Goal: Complete application form

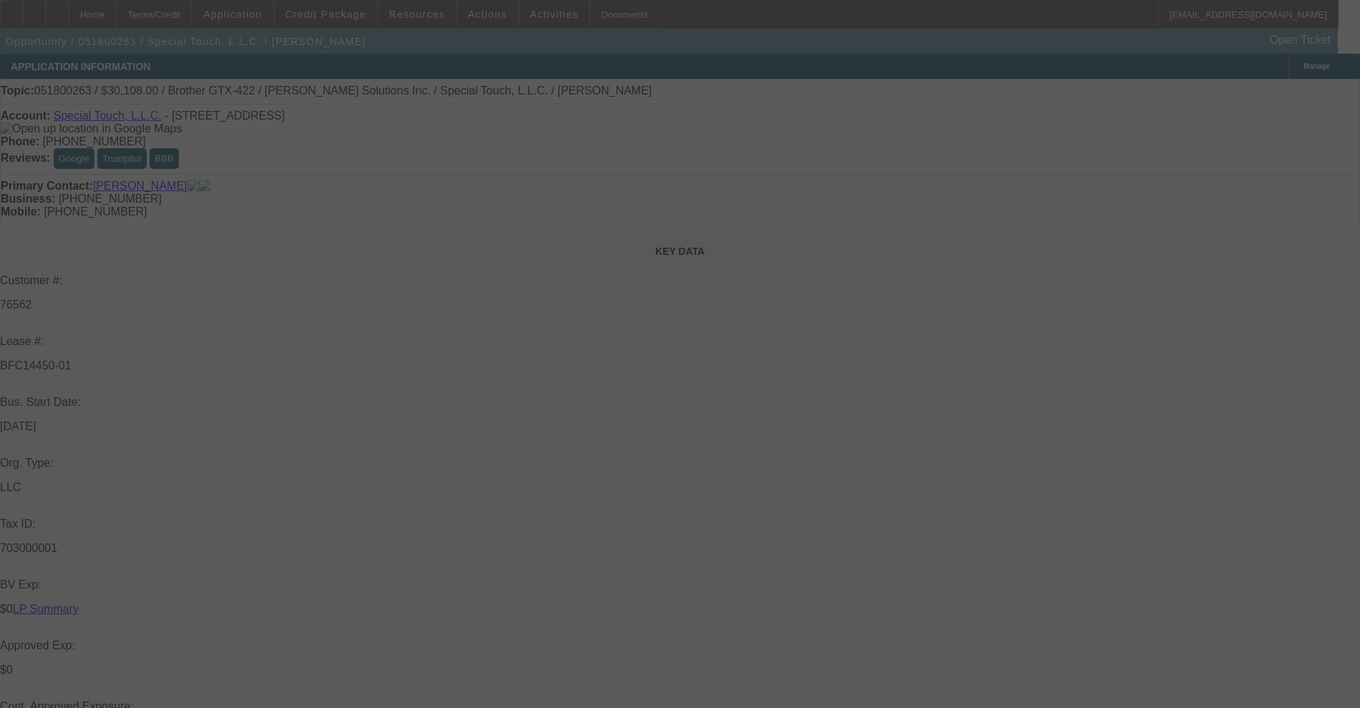
select select "0"
select select "4"
select select "0"
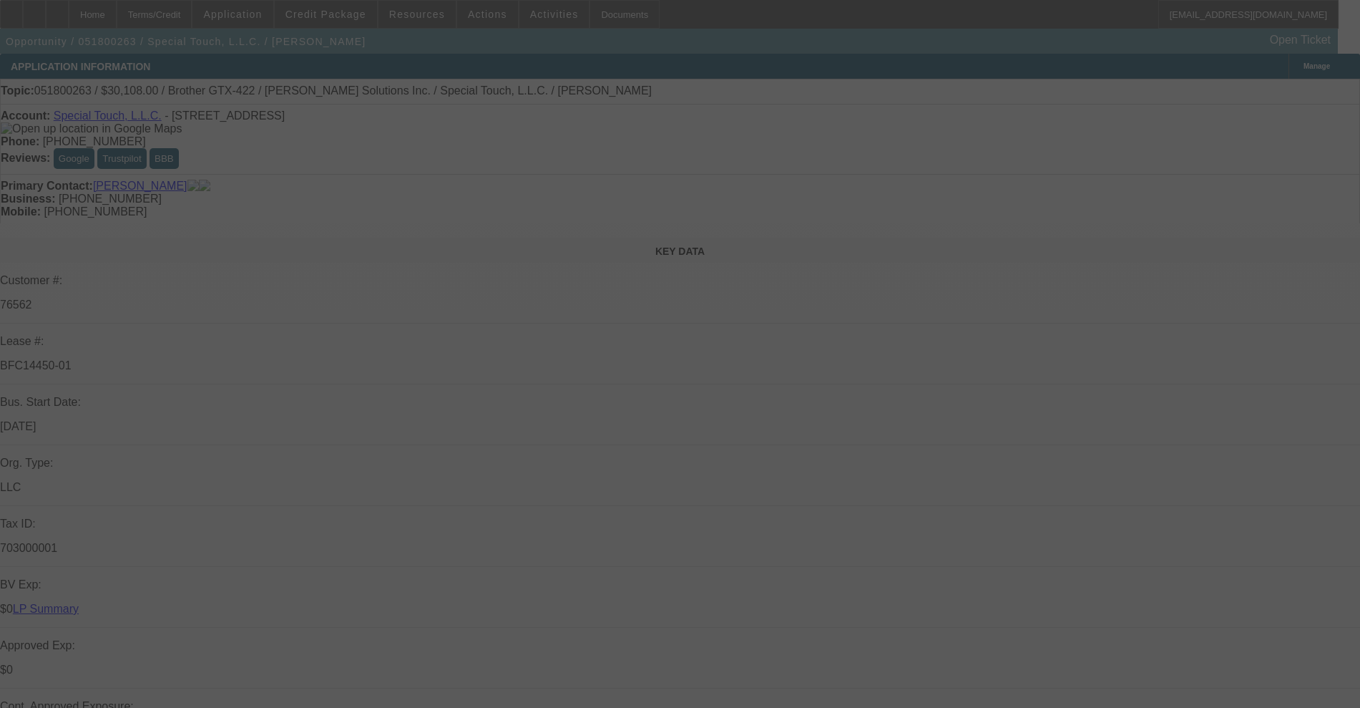
select select "0"
select select "4"
select select "0"
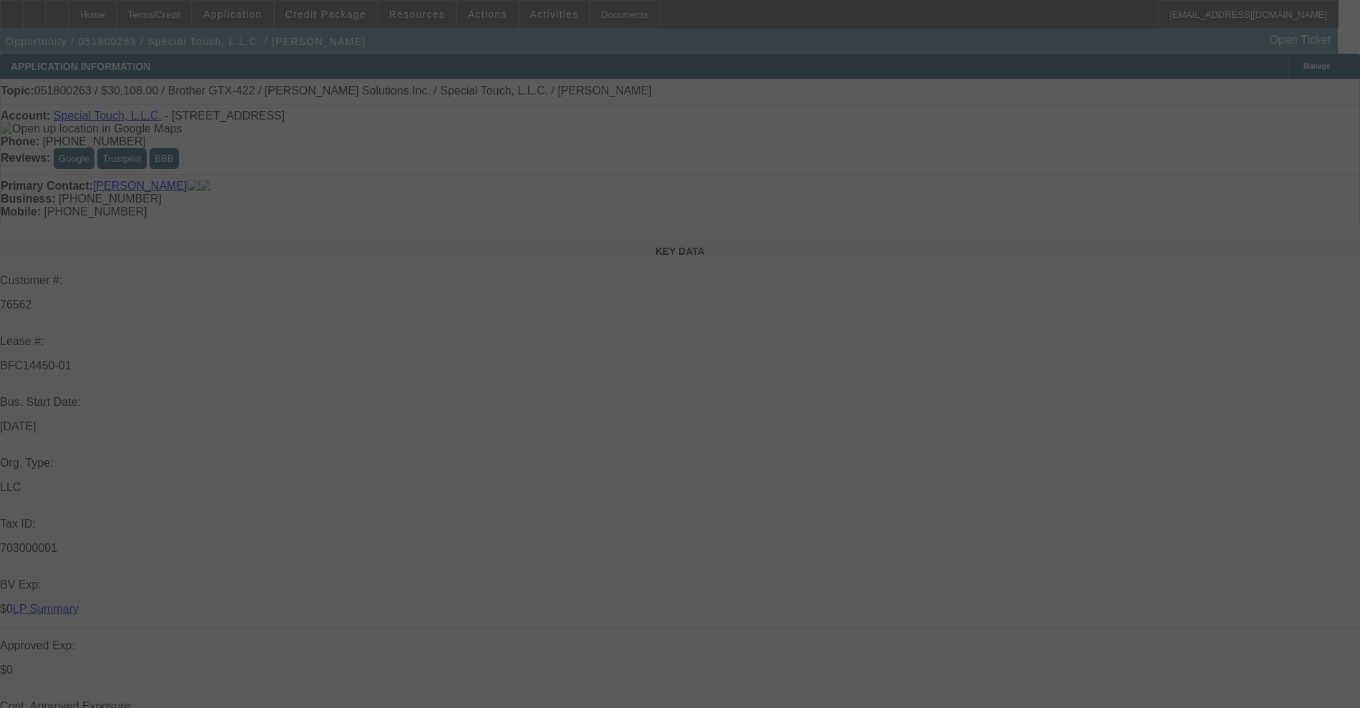
select select "0"
select select "4"
select select "0"
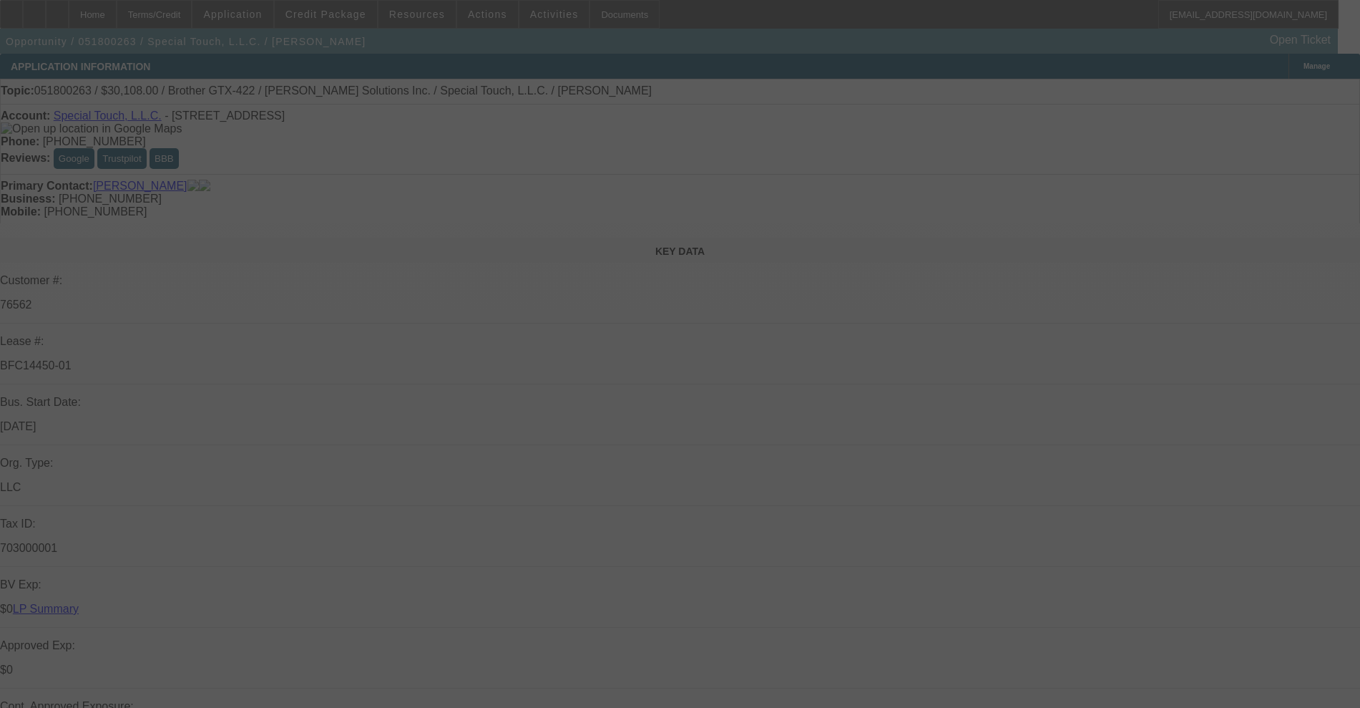
select select "4"
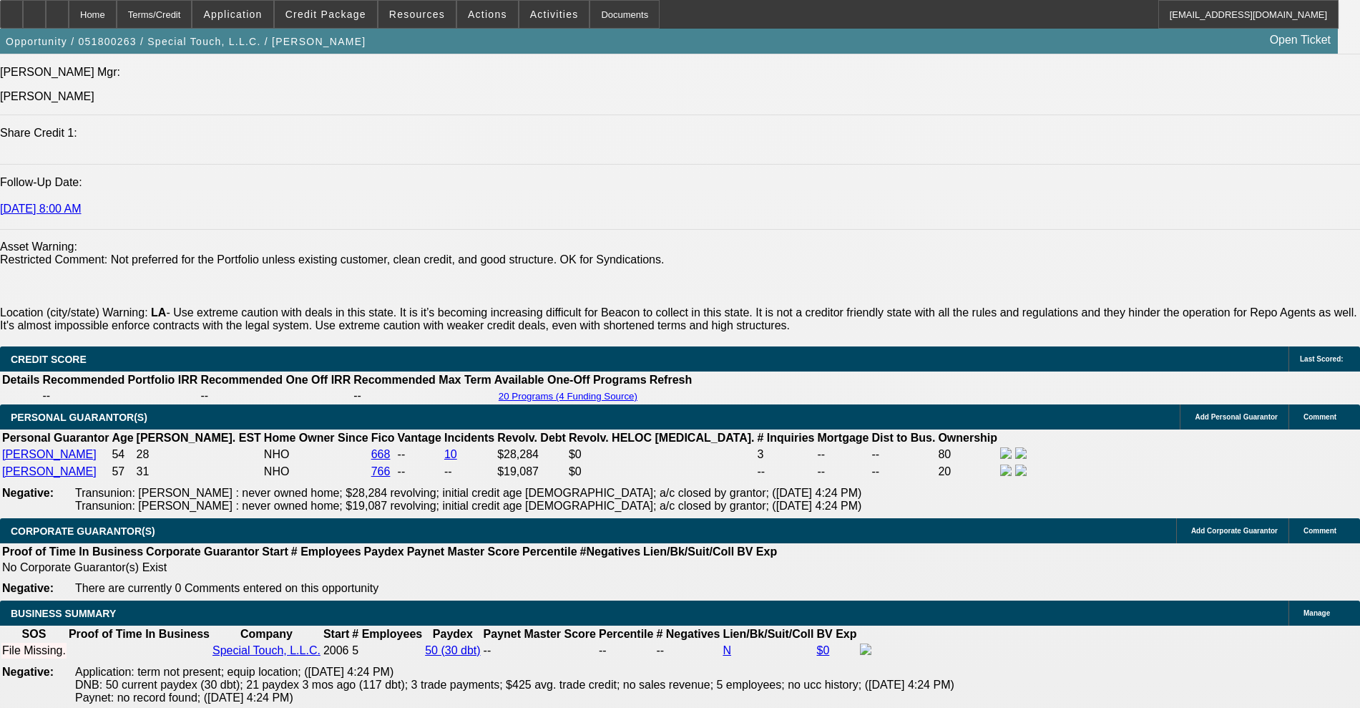
scroll to position [2057, 0]
